Goal: Navigation & Orientation: Find specific page/section

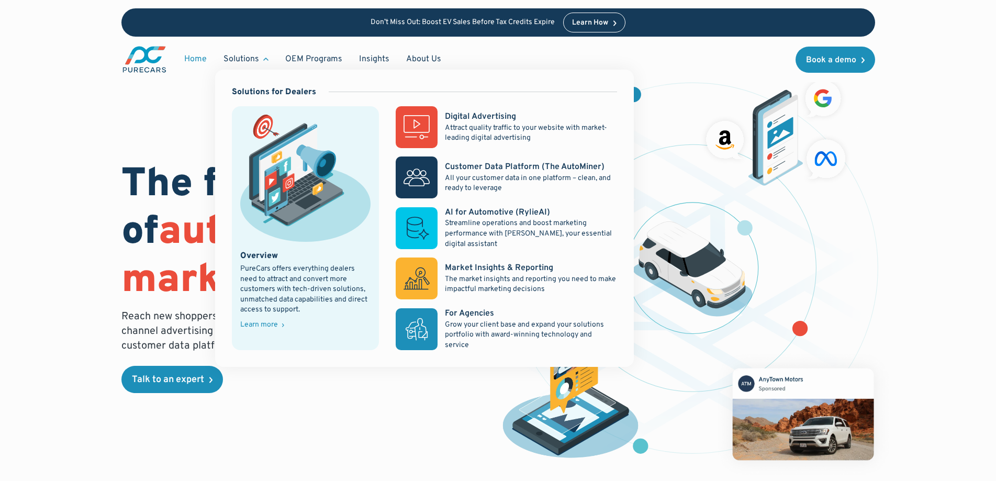
click at [241, 58] on div "Solutions" at bounding box center [242, 59] width 36 height 12
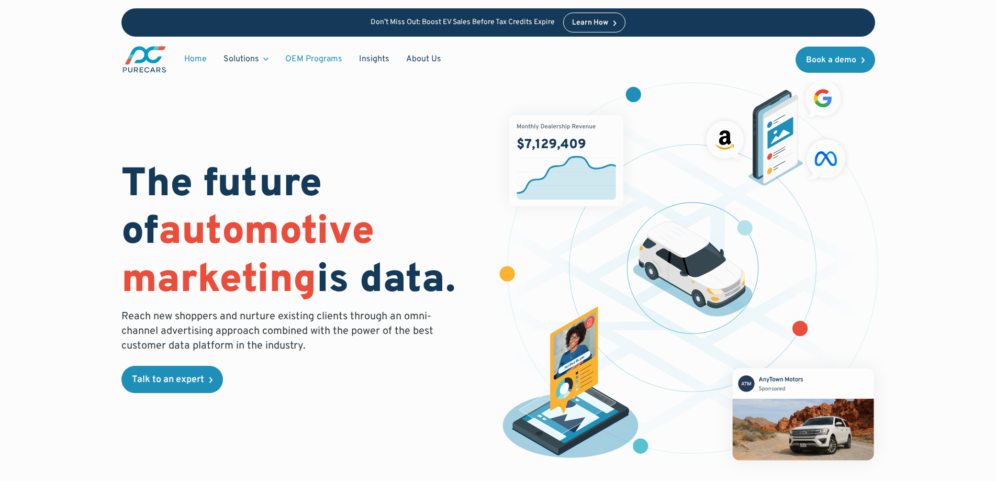
click at [300, 57] on link "OEM Programs" at bounding box center [314, 59] width 74 height 20
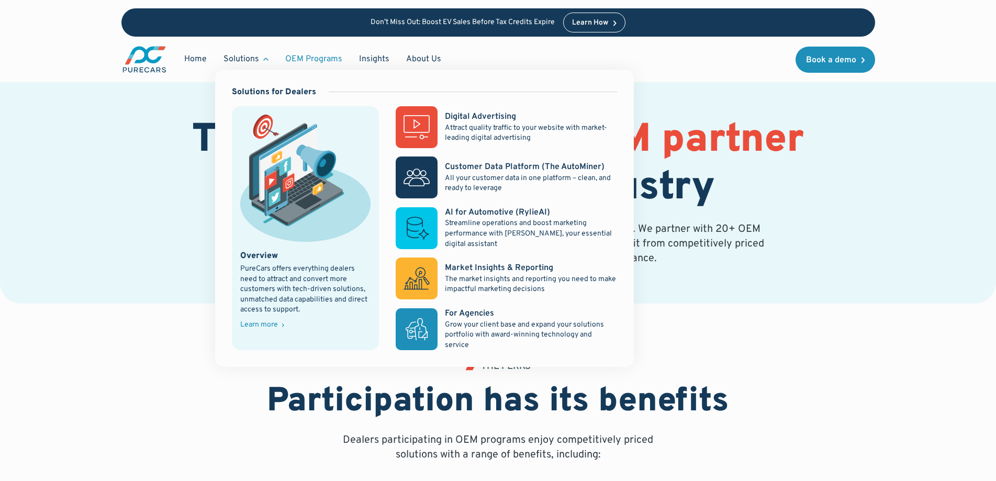
click at [248, 60] on div "Solutions" at bounding box center [242, 59] width 36 height 12
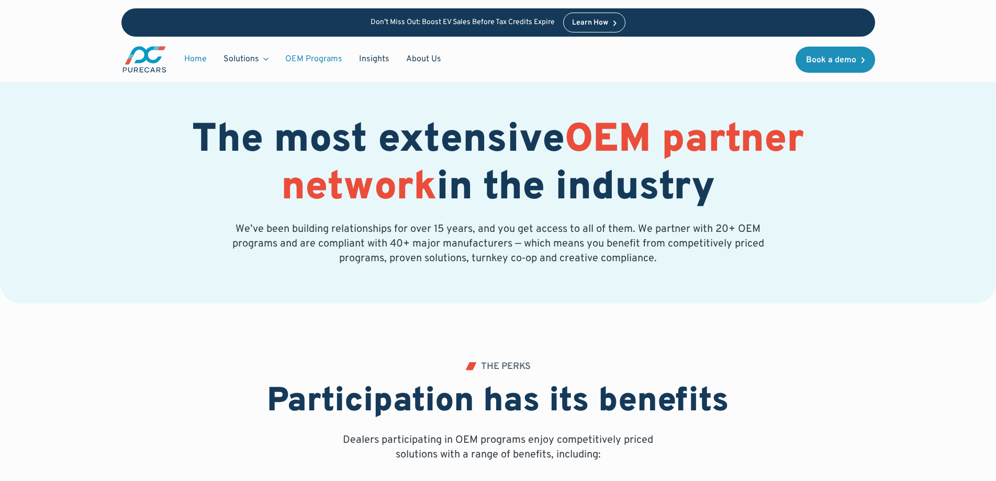
click at [200, 60] on link "Home" at bounding box center [195, 59] width 39 height 20
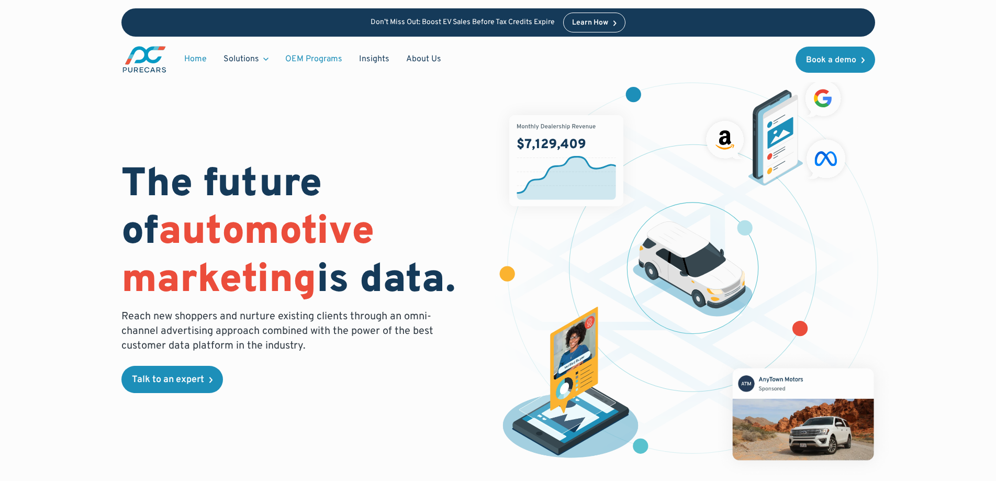
click at [299, 59] on link "OEM Programs" at bounding box center [314, 59] width 74 height 20
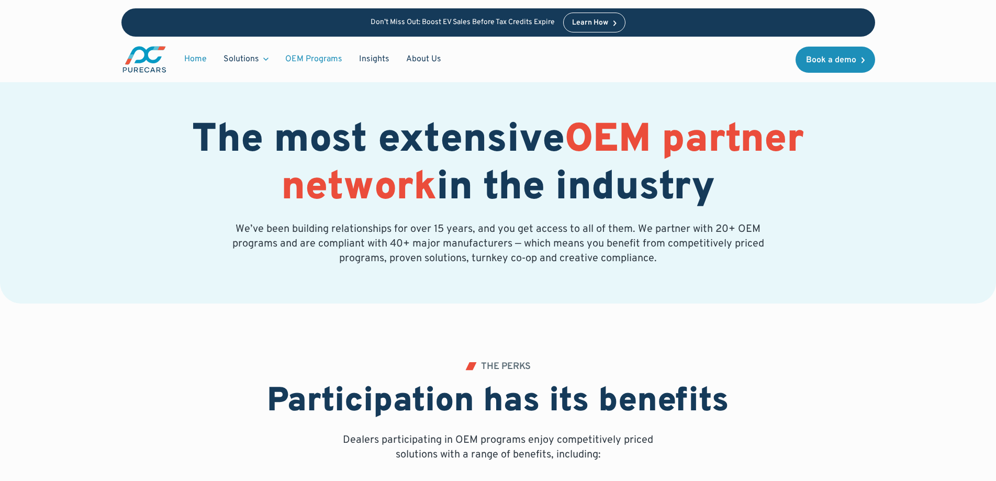
click at [199, 62] on link "Home" at bounding box center [195, 59] width 39 height 20
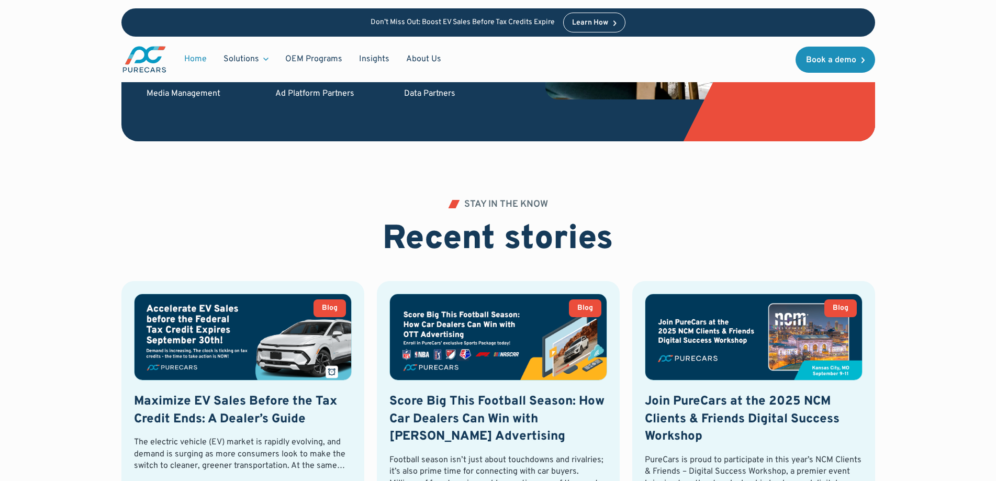
scroll to position [2147, 0]
